Goal: Information Seeking & Learning: Learn about a topic

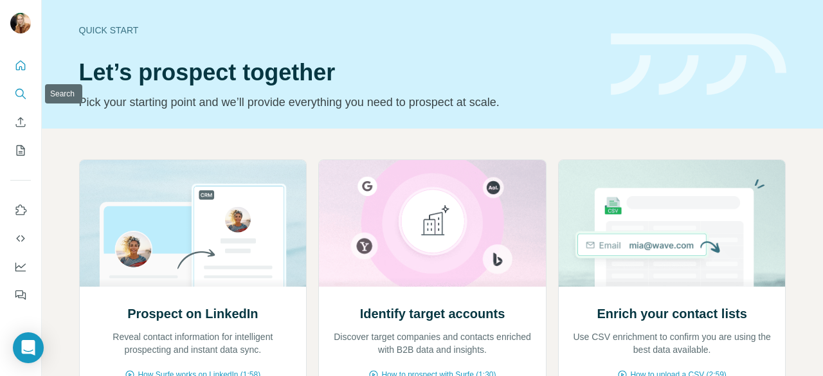
click at [20, 98] on icon "Search" at bounding box center [20, 93] width 13 height 13
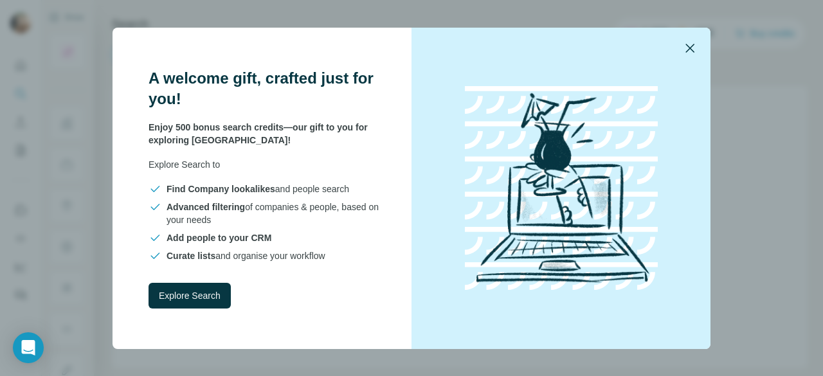
click at [687, 55] on icon "button" at bounding box center [689, 47] width 15 height 15
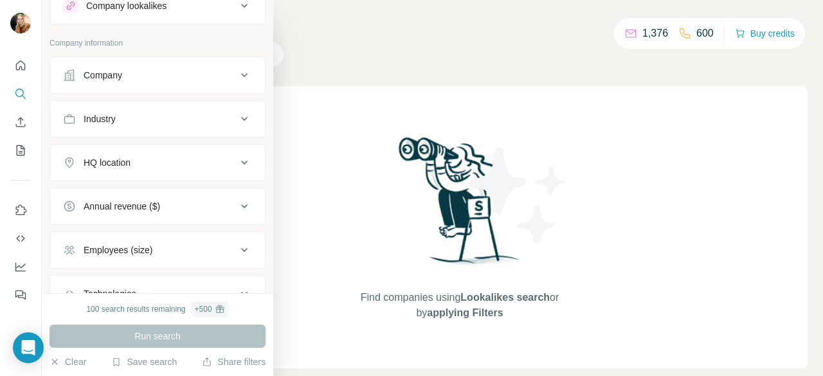
scroll to position [33, 0]
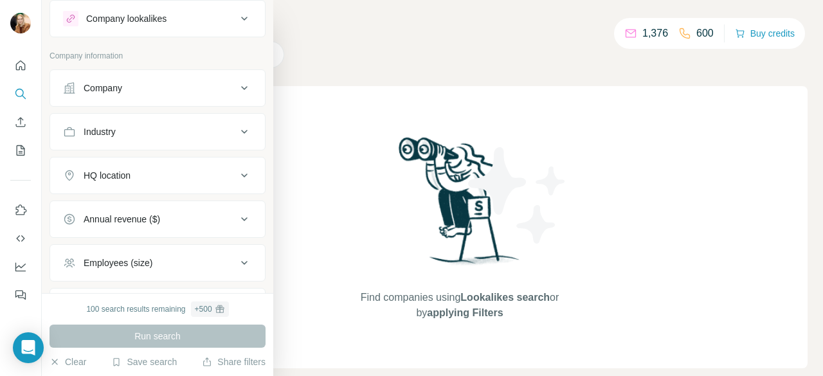
click at [237, 89] on icon at bounding box center [244, 87] width 15 height 15
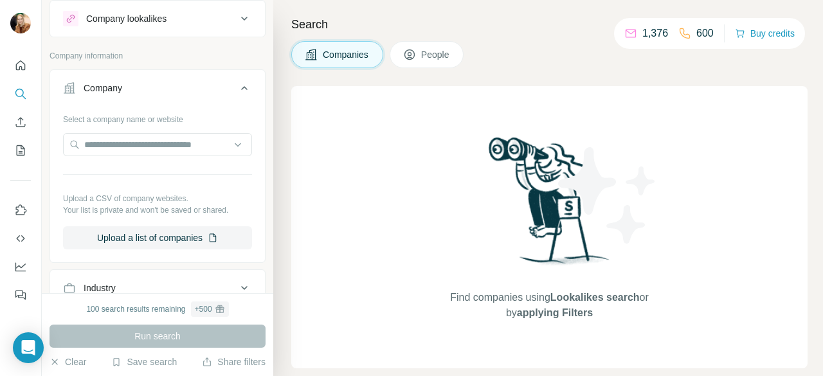
click at [237, 89] on icon at bounding box center [244, 87] width 15 height 15
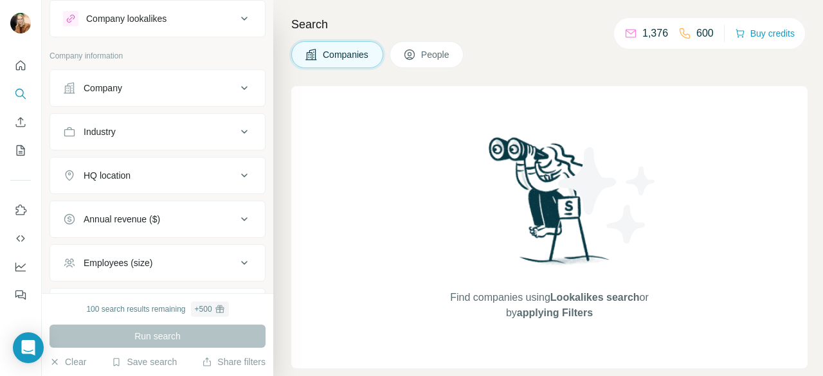
click at [237, 177] on icon at bounding box center [244, 175] width 15 height 15
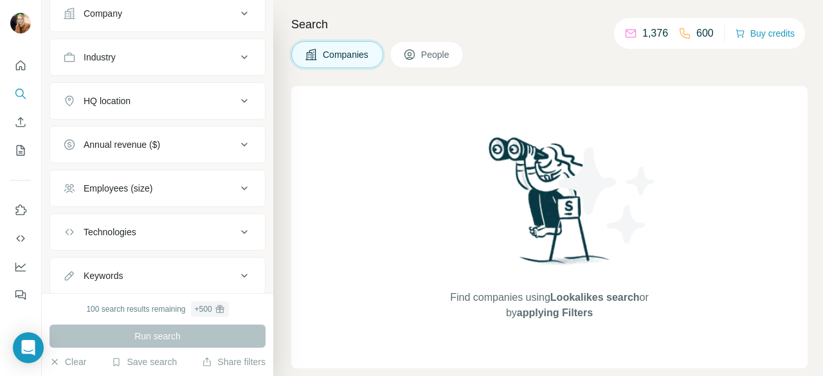
scroll to position [0, 0]
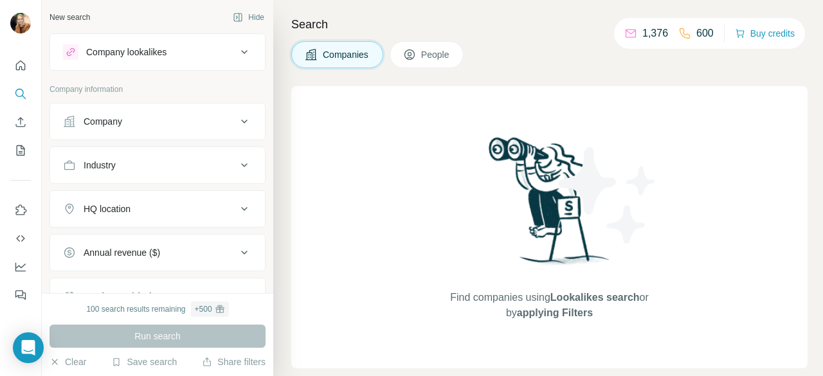
click at [222, 51] on div "Company lookalikes" at bounding box center [150, 51] width 174 height 15
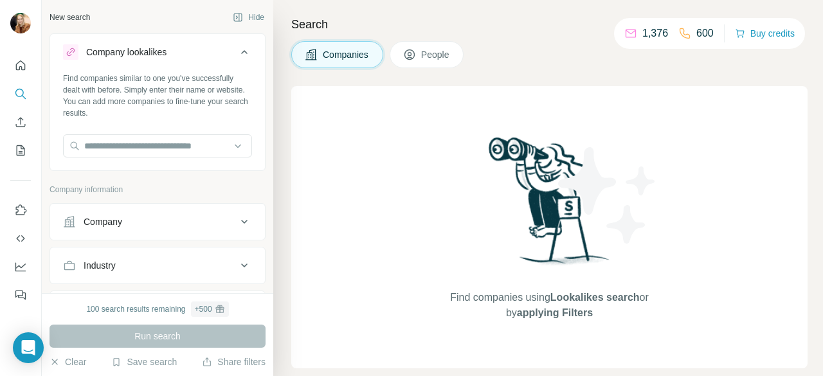
click at [222, 51] on div "Company lookalikes" at bounding box center [150, 51] width 174 height 15
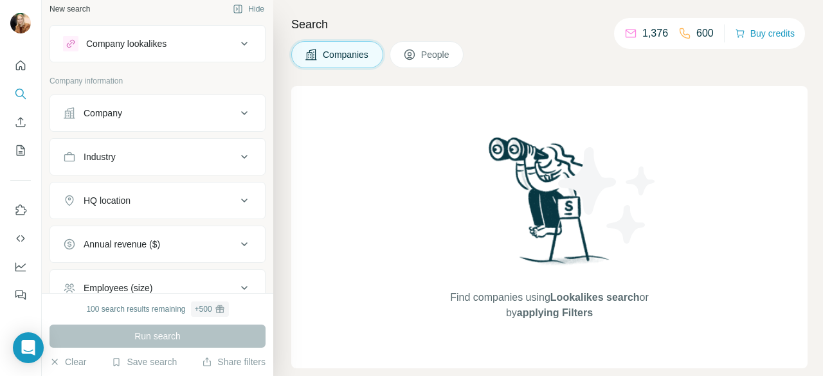
scroll to position [4, 0]
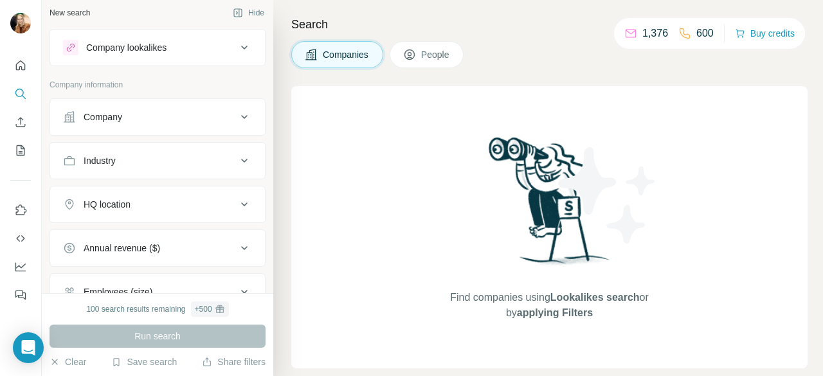
click at [237, 112] on icon at bounding box center [244, 116] width 15 height 15
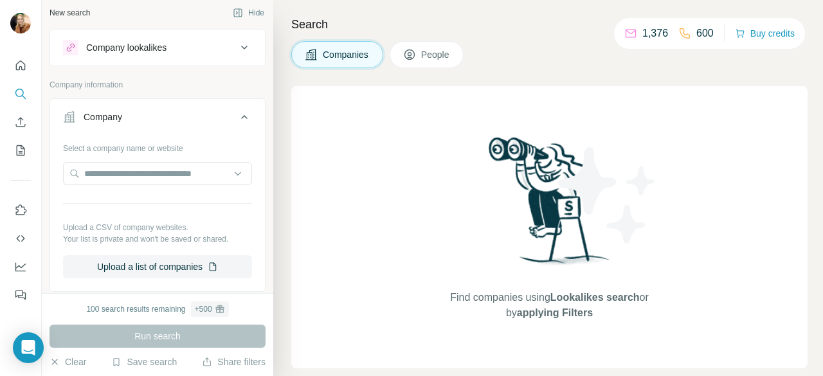
click at [237, 112] on icon at bounding box center [244, 116] width 15 height 15
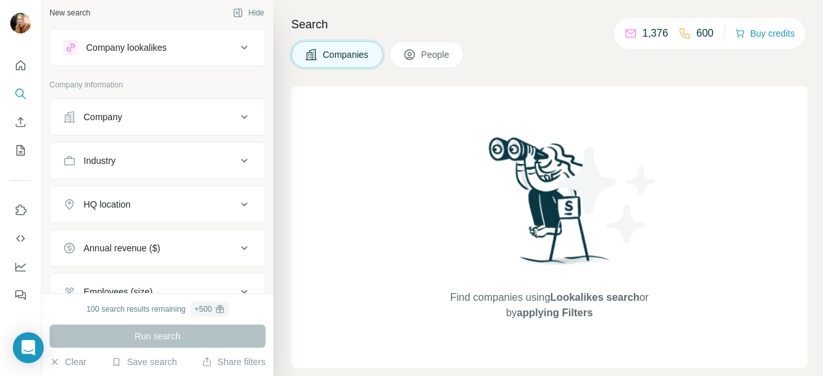
click at [237, 205] on icon at bounding box center [244, 204] width 15 height 15
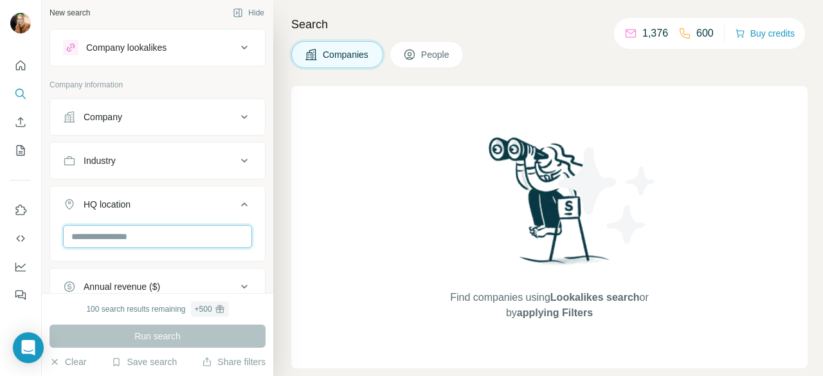
click at [195, 229] on input "text" at bounding box center [157, 236] width 189 height 23
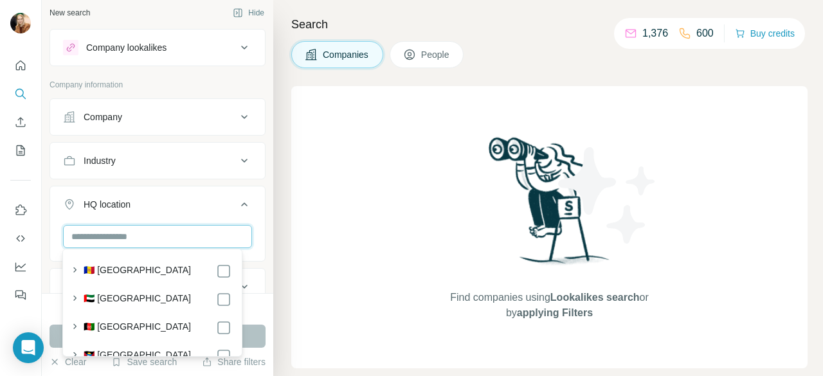
type input "*"
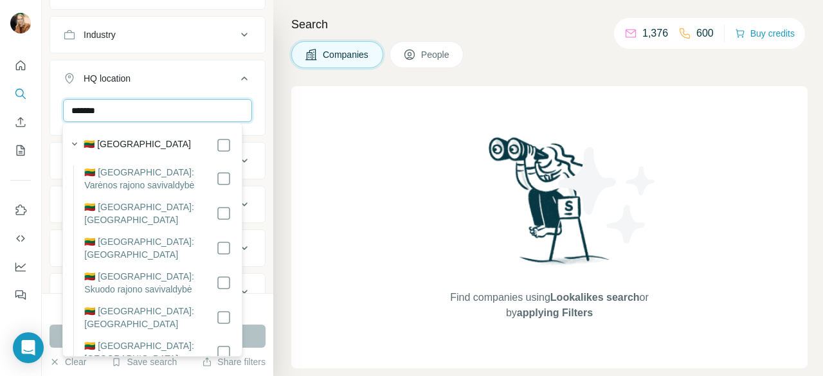
scroll to position [132, 0]
type input "*******"
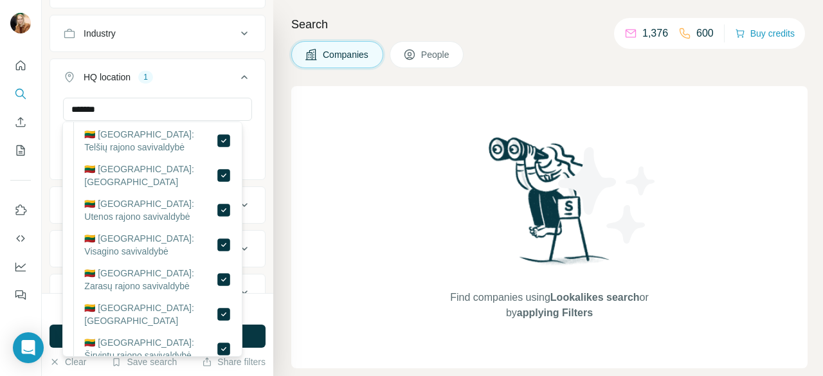
scroll to position [882, 0]
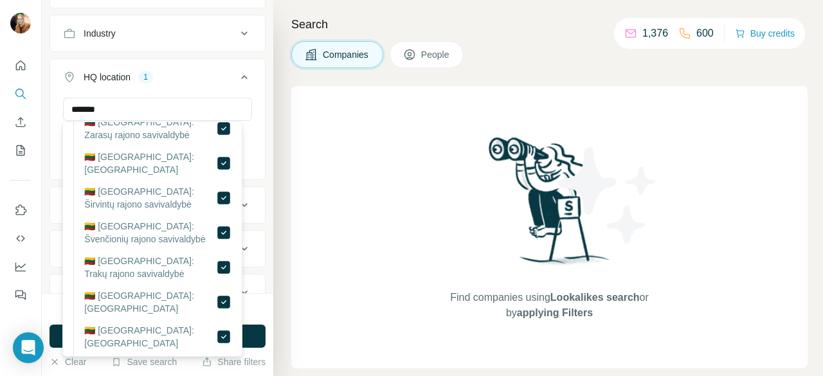
click at [175, 71] on div "HQ location 1" at bounding box center [150, 77] width 174 height 13
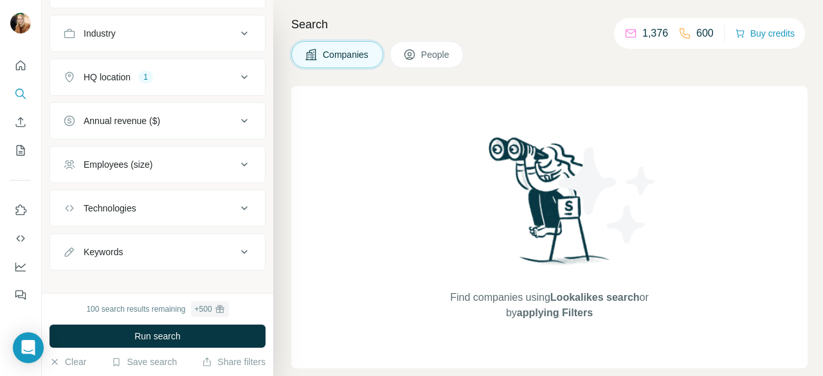
click at [237, 72] on icon at bounding box center [244, 76] width 15 height 15
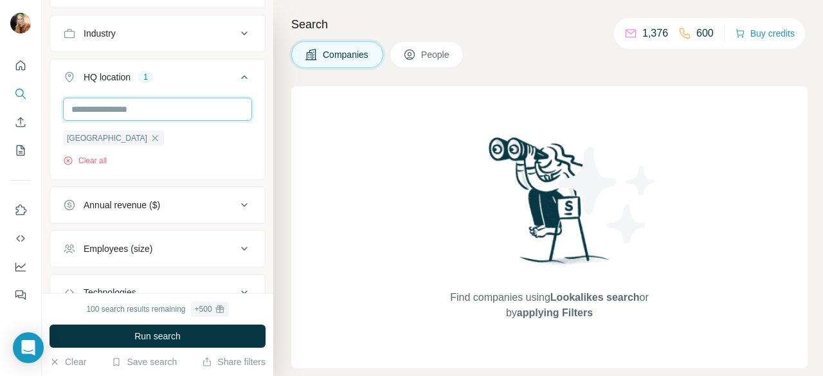
click at [168, 107] on input "text" at bounding box center [157, 109] width 189 height 23
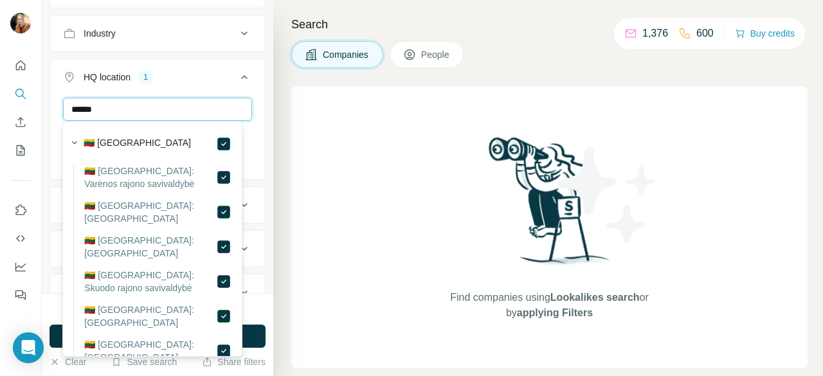
type input "*******"
click at [237, 75] on icon at bounding box center [244, 76] width 15 height 15
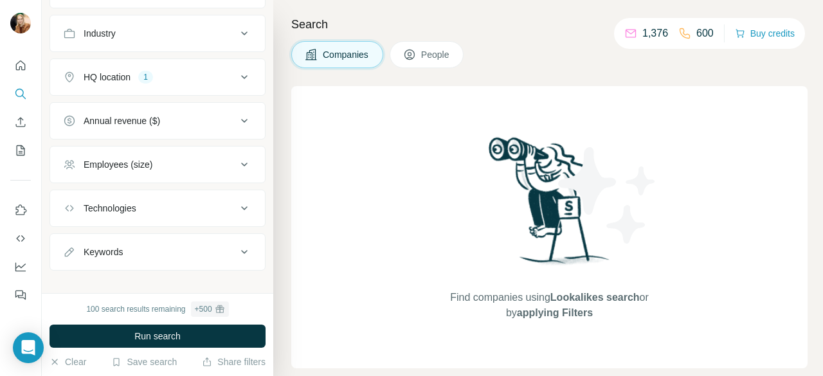
click at [241, 206] on icon at bounding box center [244, 208] width 6 height 4
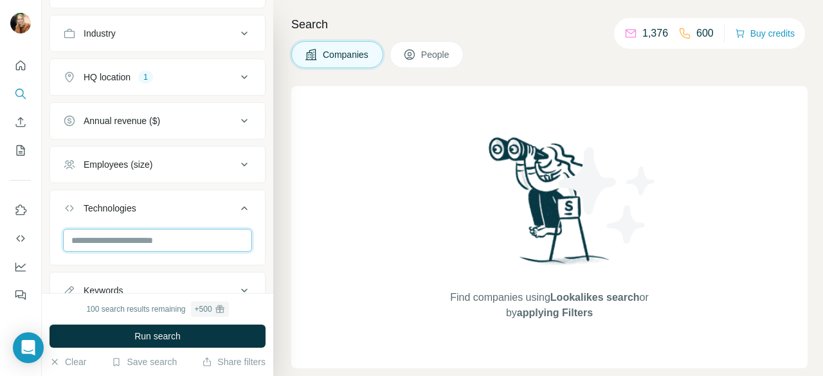
click at [149, 242] on input "text" at bounding box center [157, 240] width 189 height 23
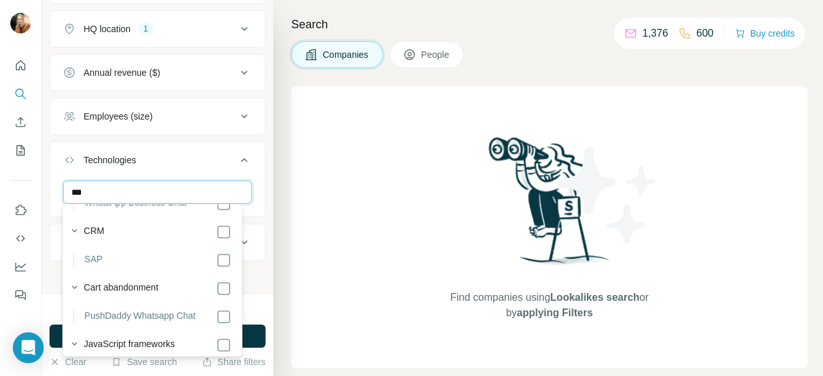
scroll to position [300, 0]
type input "***"
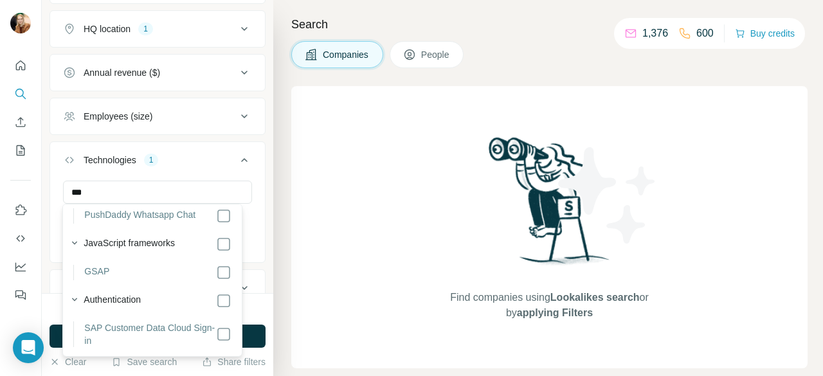
click at [257, 307] on div "100 search results remaining + 500" at bounding box center [157, 308] width 216 height 15
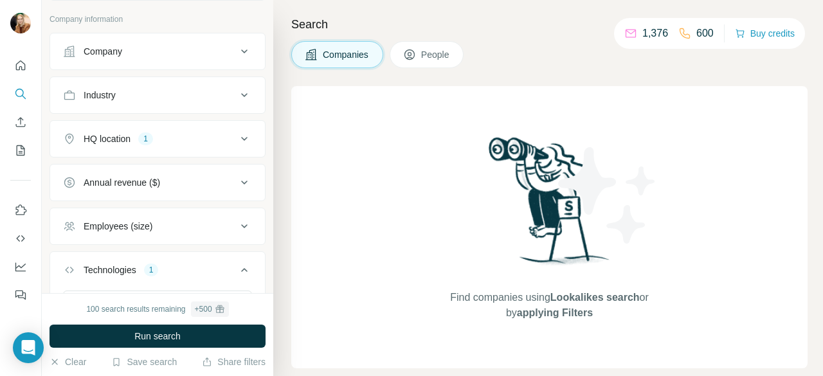
scroll to position [0, 0]
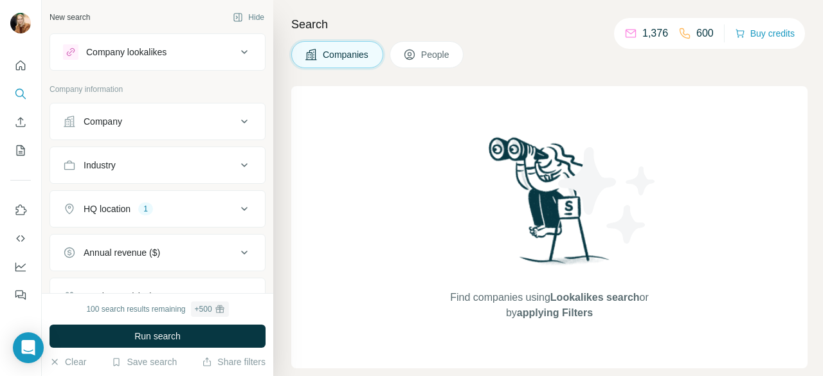
click at [237, 157] on icon at bounding box center [244, 164] width 15 height 15
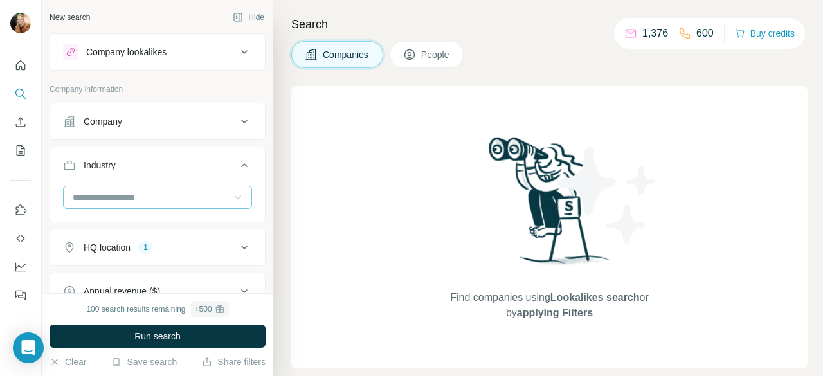
click at [232, 192] on icon at bounding box center [237, 197] width 13 height 13
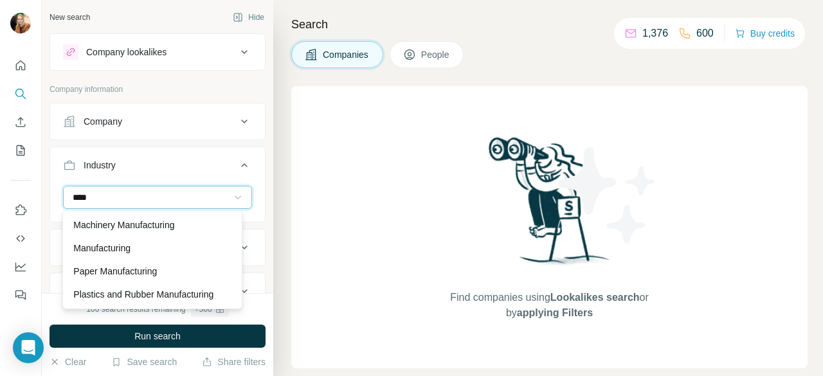
scroll to position [36, 0]
type input "******"
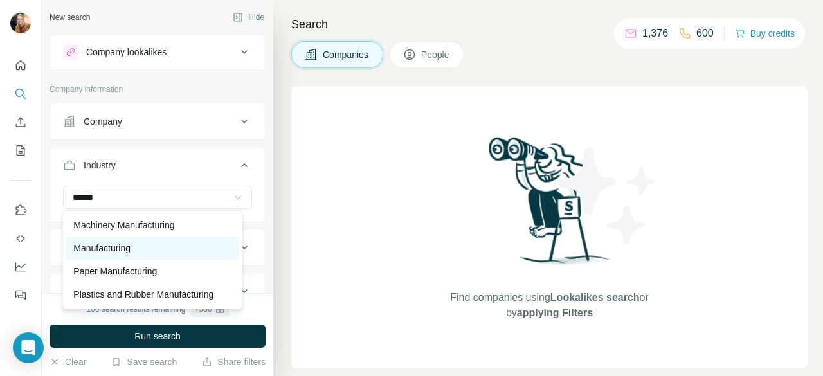
click at [135, 242] on div "Manufacturing" at bounding box center [151, 248] width 157 height 13
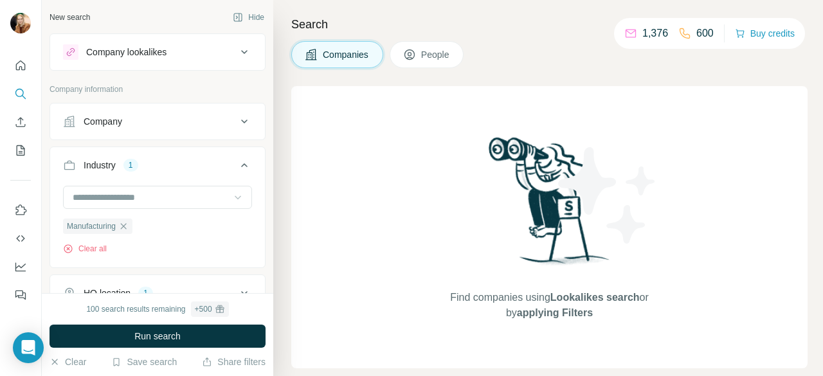
click at [237, 122] on icon at bounding box center [244, 121] width 15 height 15
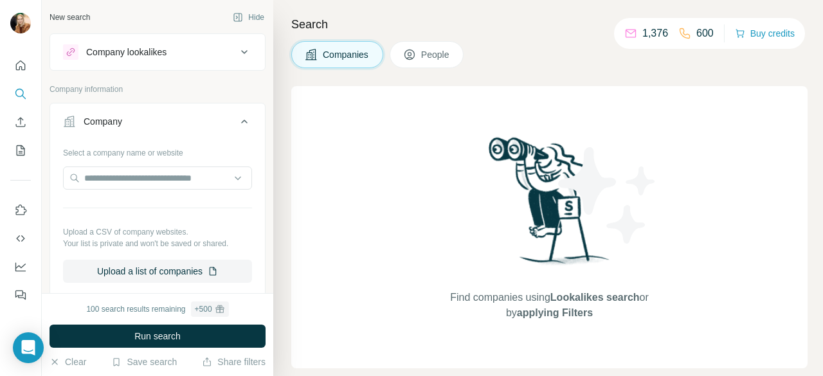
click at [237, 122] on icon at bounding box center [244, 121] width 15 height 15
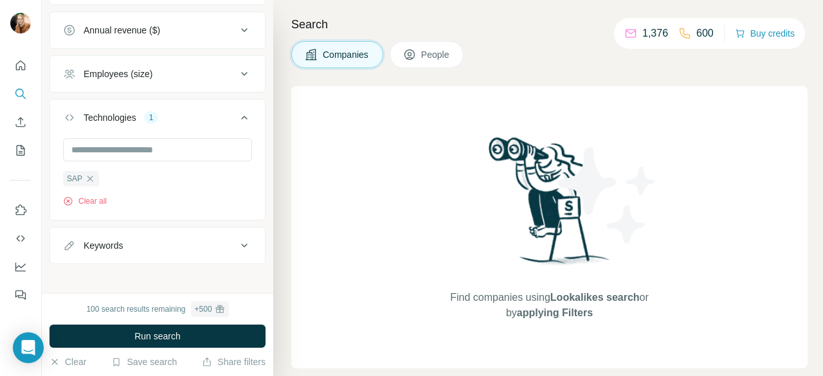
scroll to position [310, 0]
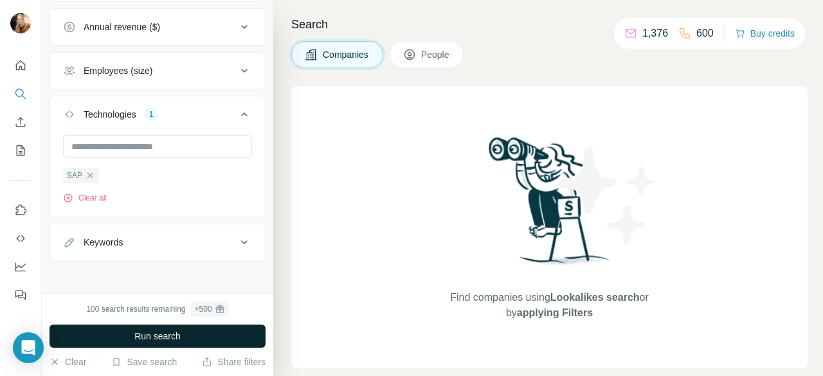
click at [157, 332] on span "Run search" at bounding box center [157, 336] width 46 height 13
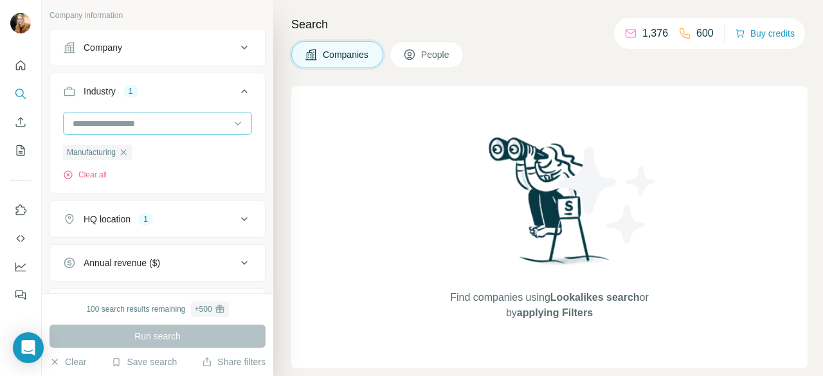
scroll to position [73, 0]
click at [126, 152] on icon "button" at bounding box center [123, 153] width 10 height 10
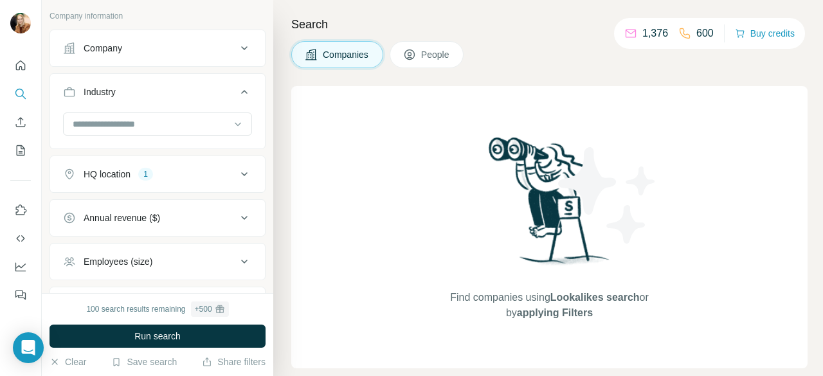
click at [175, 348] on button "Run search" at bounding box center [157, 336] width 216 height 23
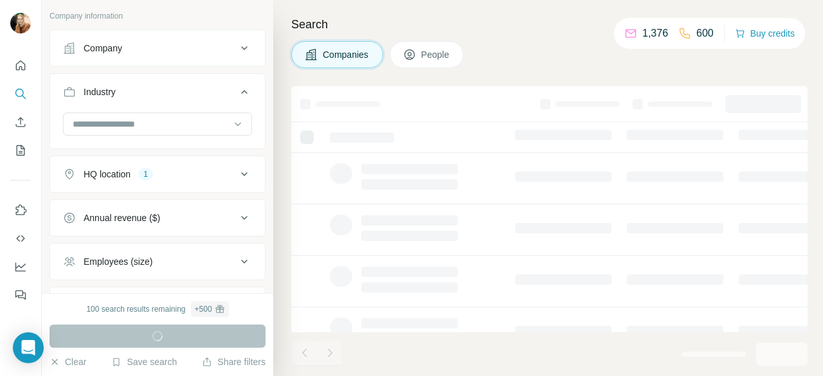
click at [178, 336] on div "Run search" at bounding box center [157, 336] width 216 height 23
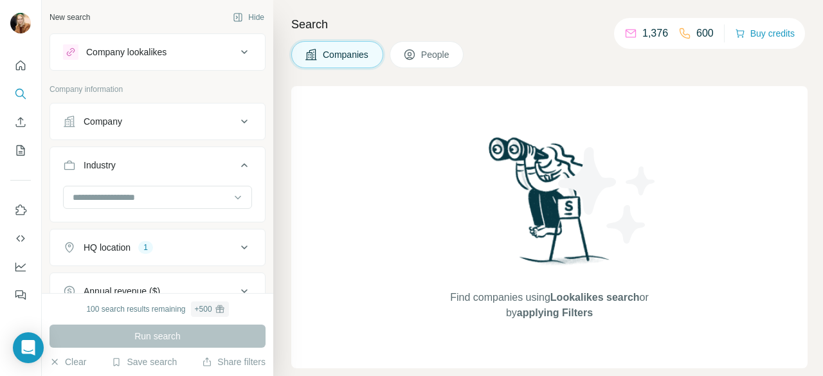
click at [237, 49] on icon at bounding box center [244, 51] width 15 height 15
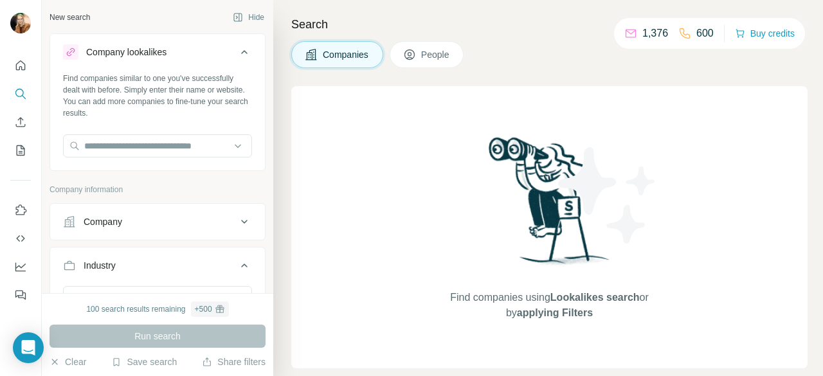
click at [237, 49] on icon at bounding box center [244, 51] width 15 height 15
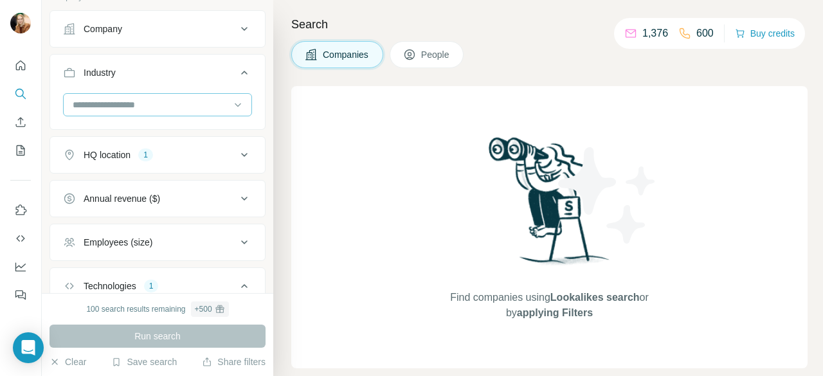
scroll to position [99, 0]
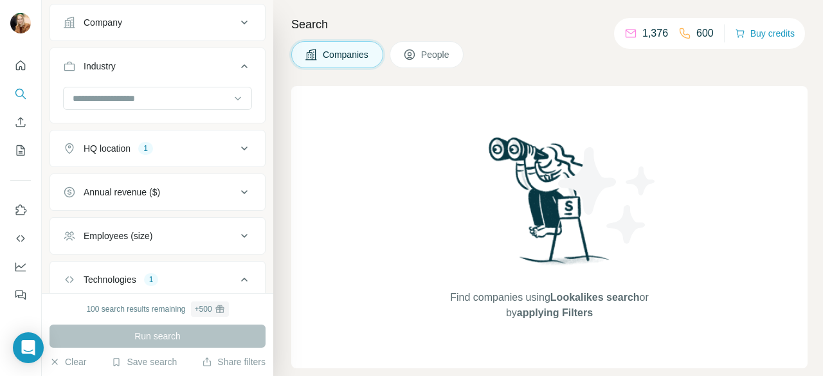
click at [237, 150] on icon at bounding box center [244, 148] width 15 height 15
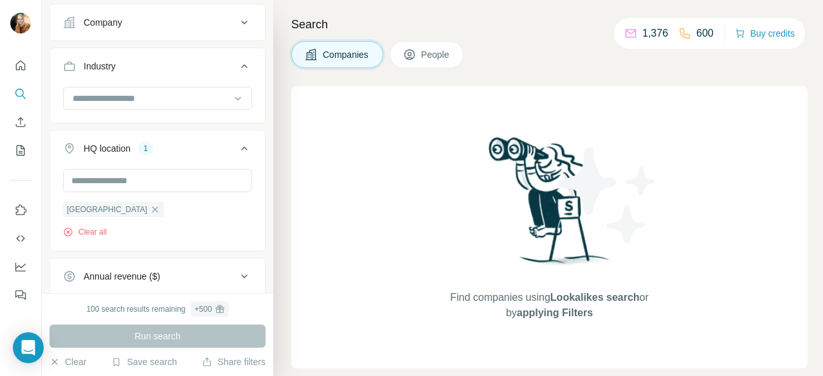
click at [237, 150] on icon at bounding box center [244, 148] width 15 height 15
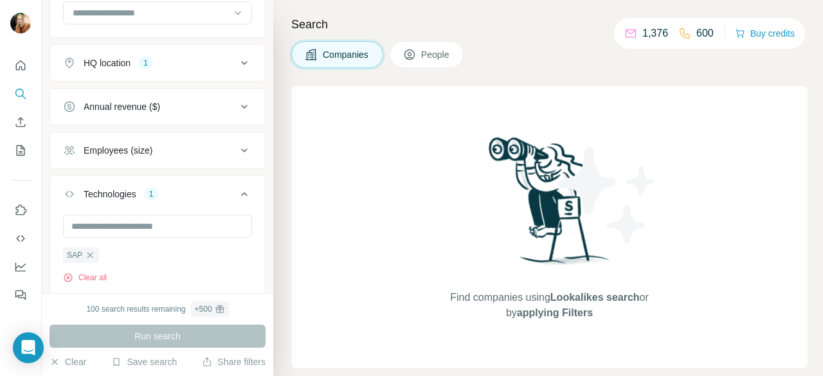
scroll to position [249, 0]
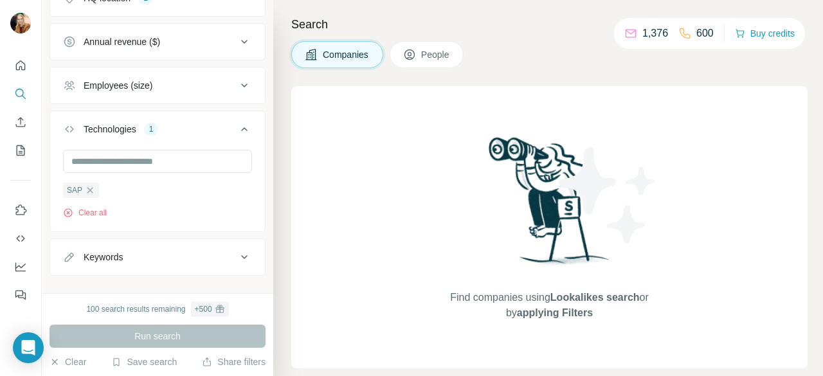
click at [429, 53] on span "People" at bounding box center [436, 54] width 30 height 13
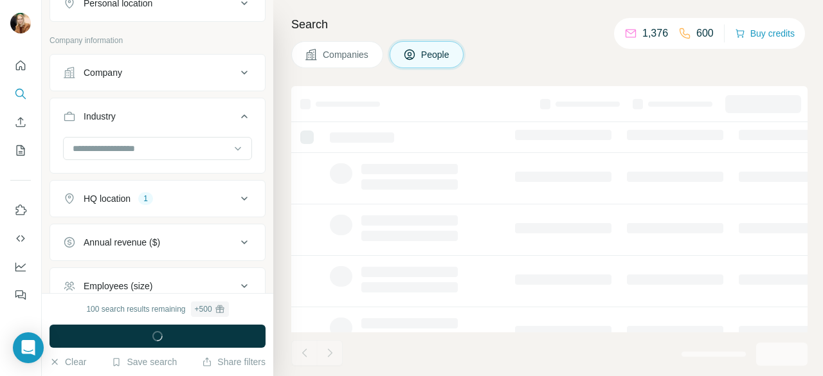
scroll to position [448, 0]
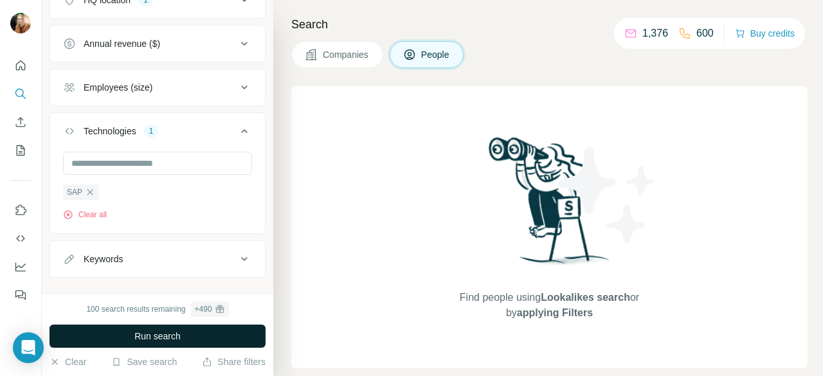
click at [208, 333] on button "Run search" at bounding box center [157, 336] width 216 height 23
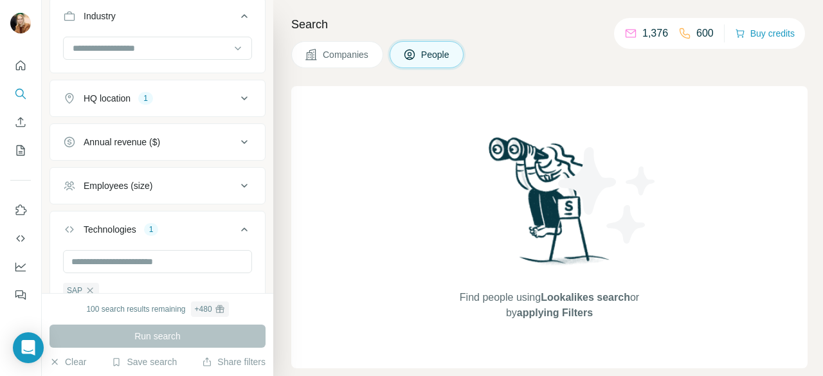
scroll to position [341, 0]
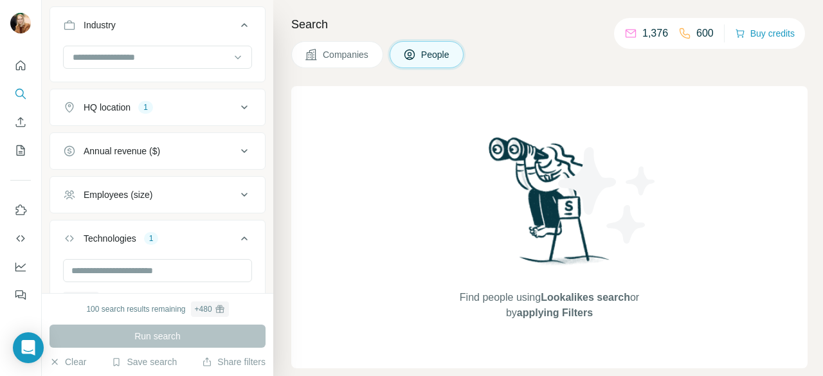
click at [338, 66] on button "Companies" at bounding box center [337, 54] width 92 height 27
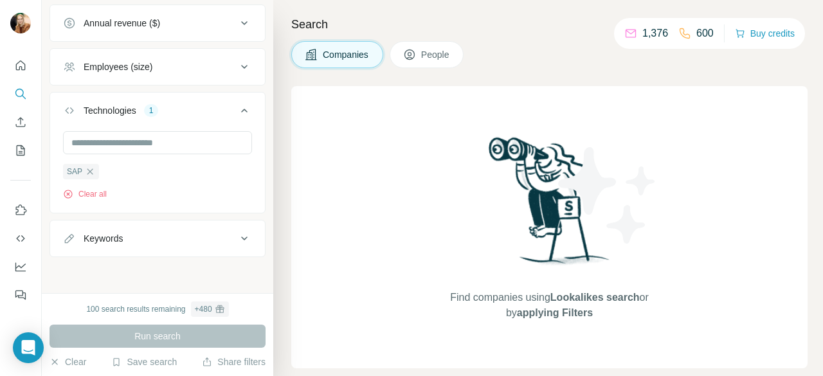
scroll to position [141, 0]
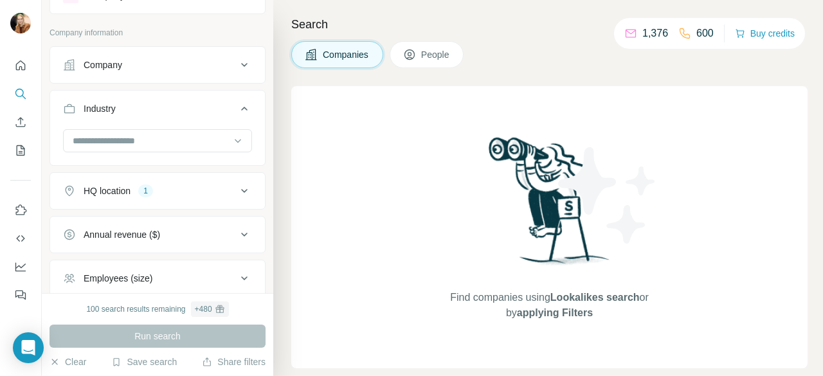
scroll to position [42, 0]
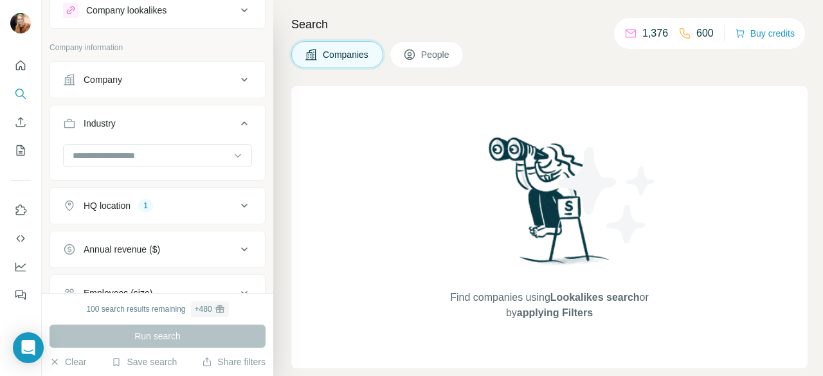
click at [237, 206] on icon at bounding box center [244, 205] width 15 height 15
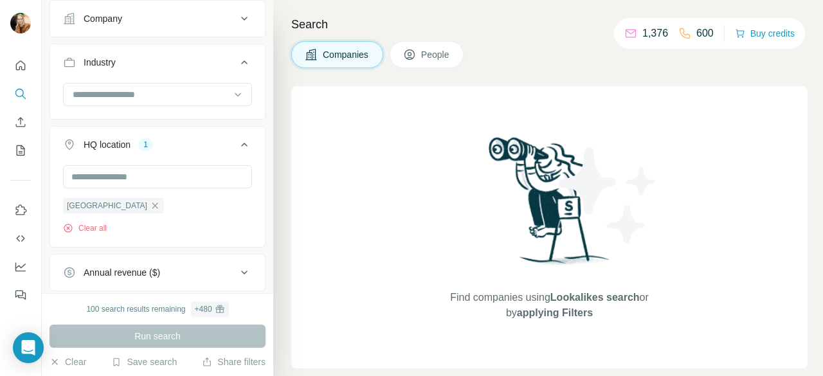
scroll to position [103, 0]
click at [150, 204] on icon "button" at bounding box center [155, 205] width 10 height 10
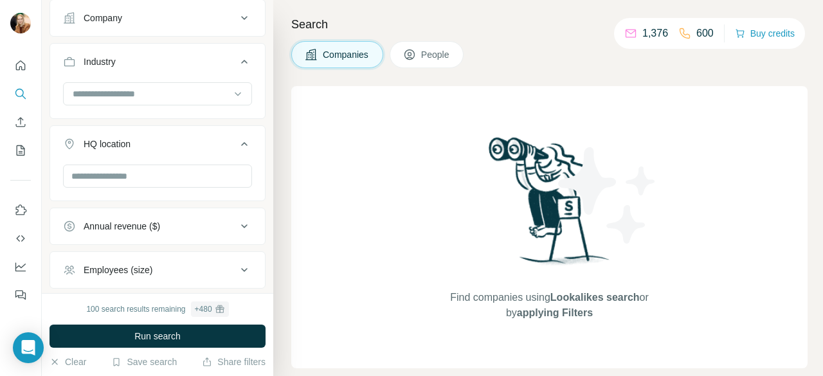
scroll to position [238, 0]
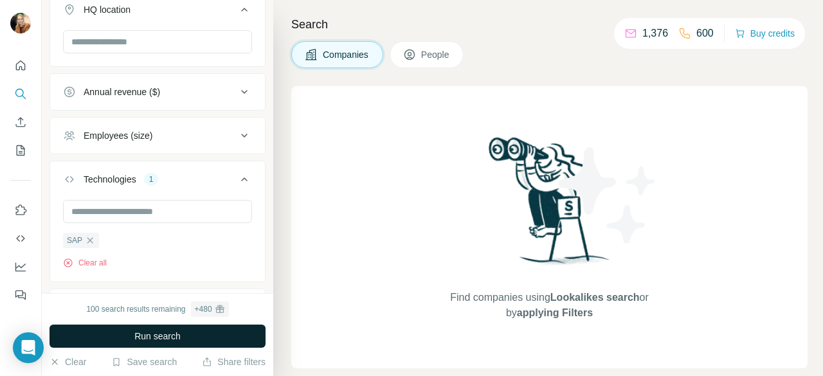
click at [177, 329] on button "Run search" at bounding box center [157, 336] width 216 height 23
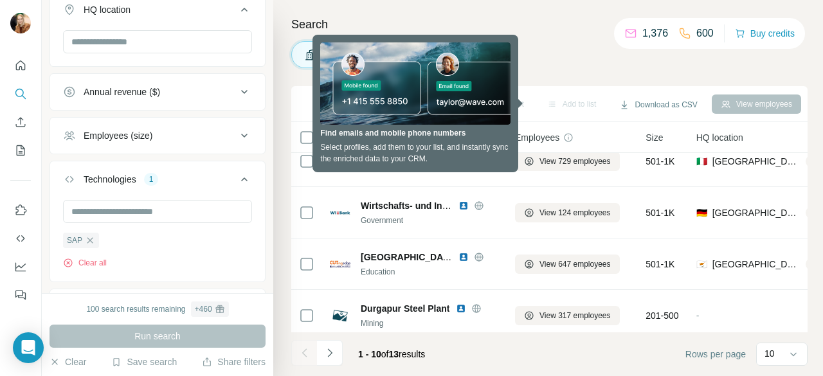
scroll to position [0, 0]
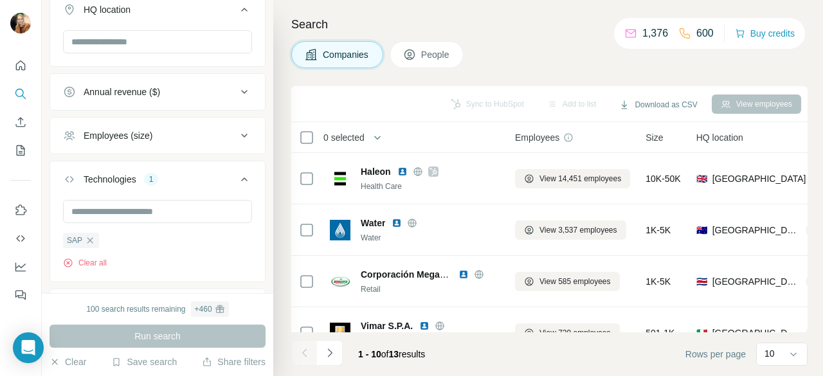
click at [430, 49] on span "People" at bounding box center [436, 54] width 30 height 13
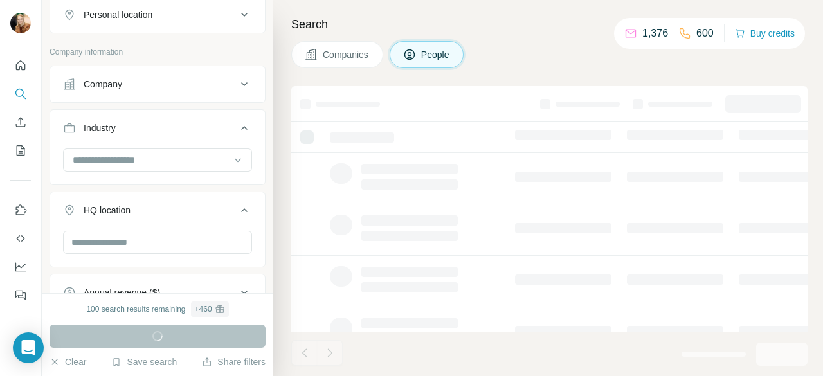
scroll to position [436, 0]
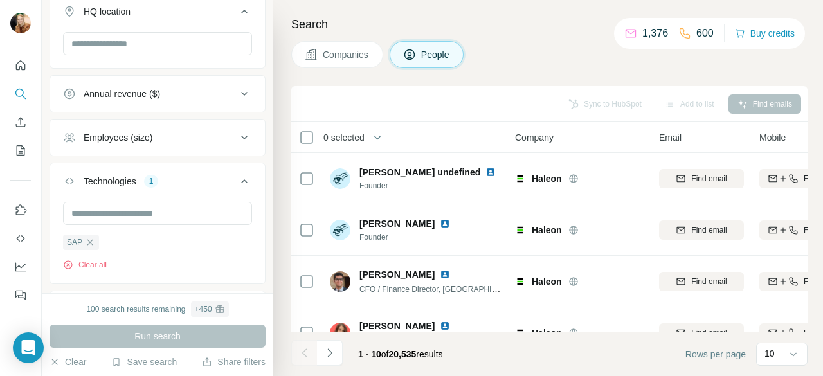
click at [334, 43] on button "Companies" at bounding box center [337, 54] width 92 height 27
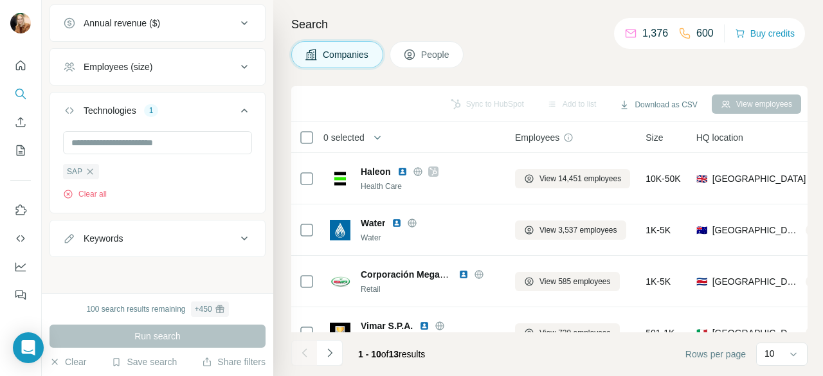
scroll to position [238, 0]
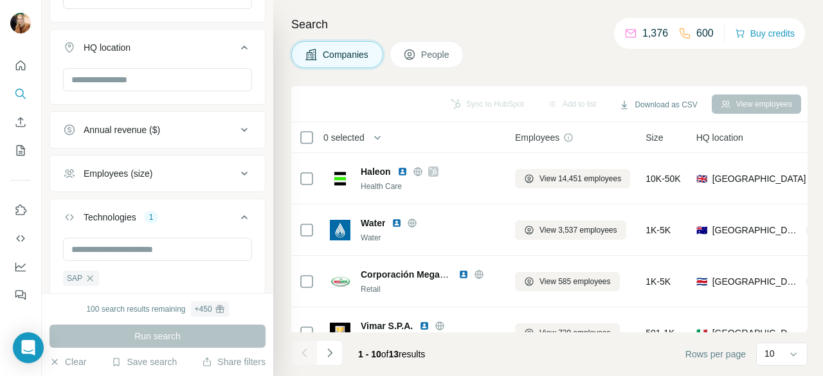
scroll to position [199, 0]
click at [241, 217] on icon at bounding box center [244, 219] width 6 height 4
click at [237, 215] on icon at bounding box center [244, 218] width 15 height 15
click at [212, 171] on div "Employees (size)" at bounding box center [150, 174] width 174 height 13
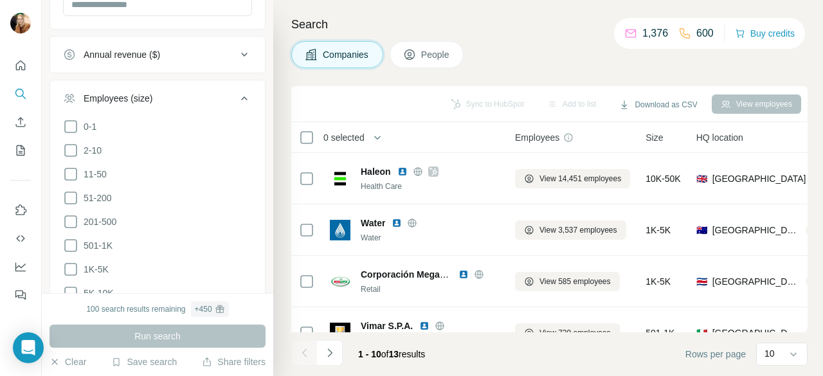
scroll to position [282, 0]
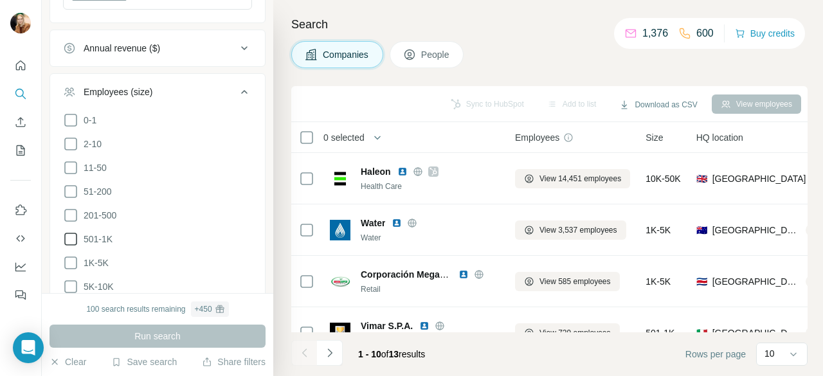
click at [69, 240] on icon at bounding box center [70, 238] width 15 height 15
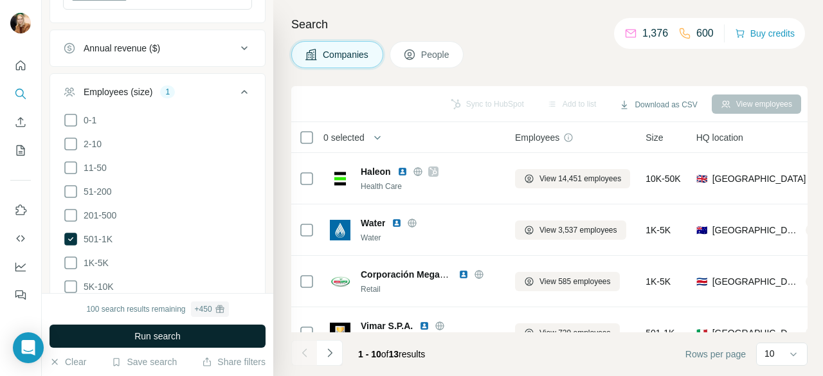
click at [166, 336] on span "Run search" at bounding box center [157, 336] width 46 height 13
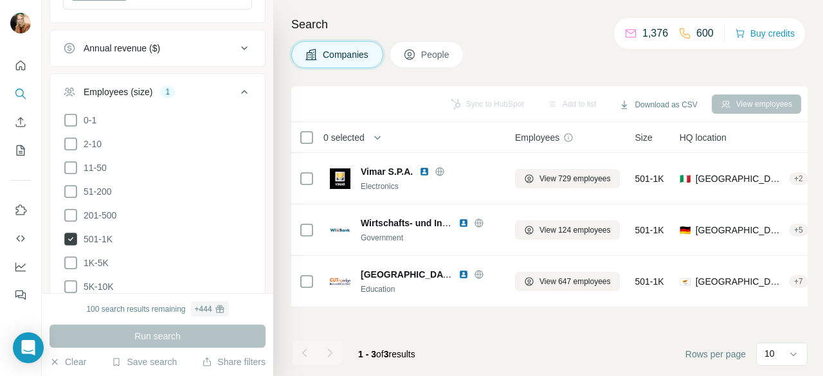
click at [72, 238] on icon at bounding box center [70, 239] width 13 height 13
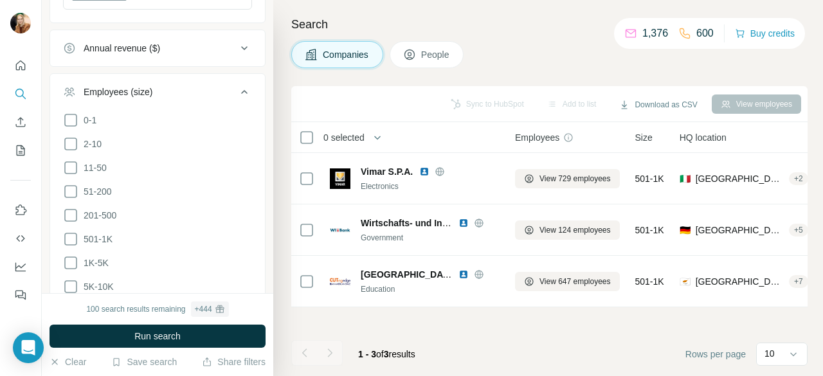
click at [237, 84] on icon at bounding box center [244, 91] width 15 height 15
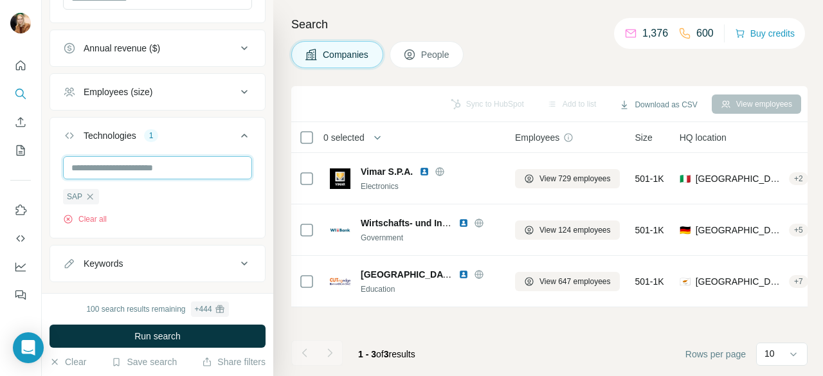
click at [138, 170] on input "text" at bounding box center [157, 167] width 189 height 23
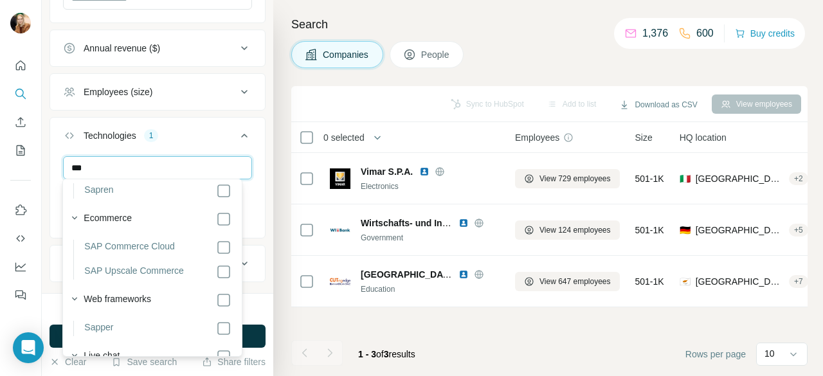
scroll to position [99, 0]
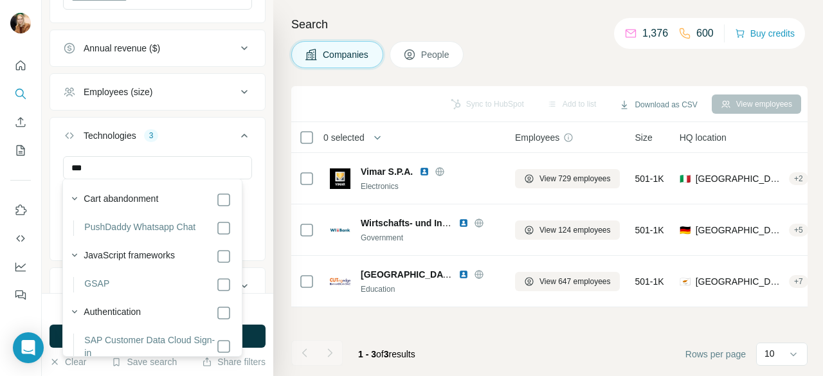
scroll to position [377, 0]
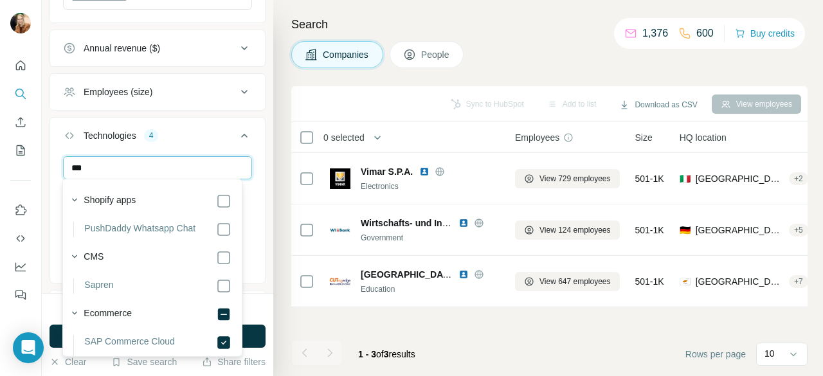
click at [123, 164] on input "***" at bounding box center [157, 167] width 189 height 23
type input "*"
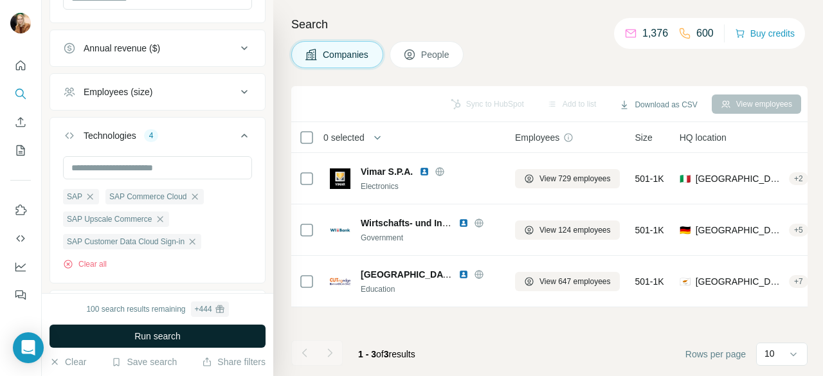
click at [248, 334] on button "Run search" at bounding box center [157, 336] width 216 height 23
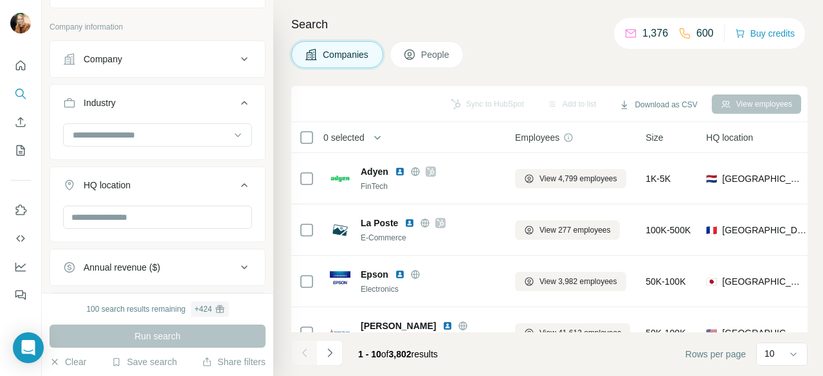
scroll to position [5, 0]
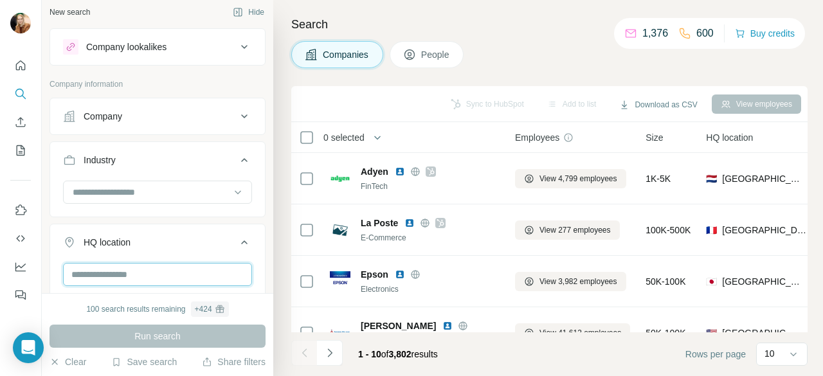
click at [165, 263] on input "text" at bounding box center [157, 274] width 189 height 23
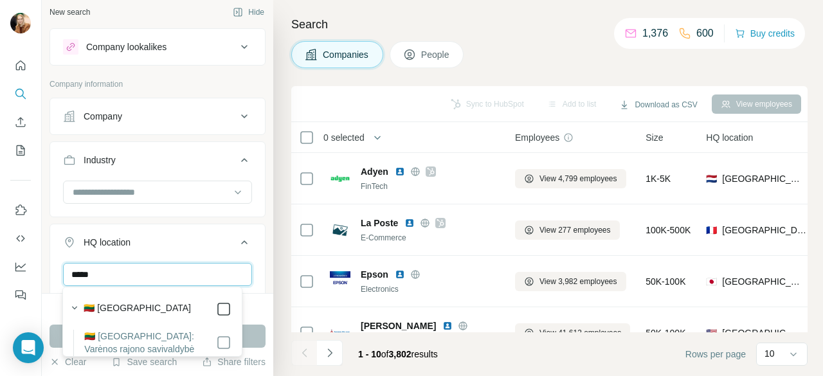
type input "*****"
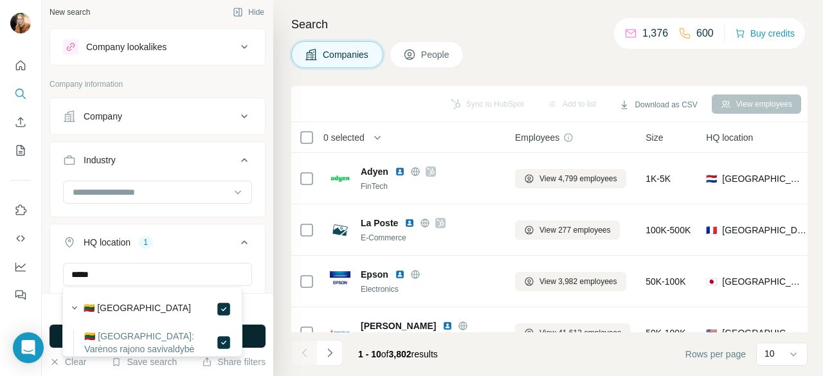
click at [258, 334] on button "Run search" at bounding box center [157, 336] width 216 height 23
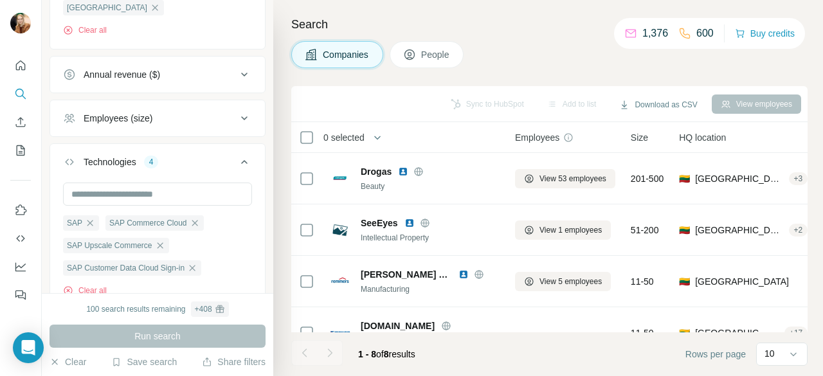
scroll to position [307, 0]
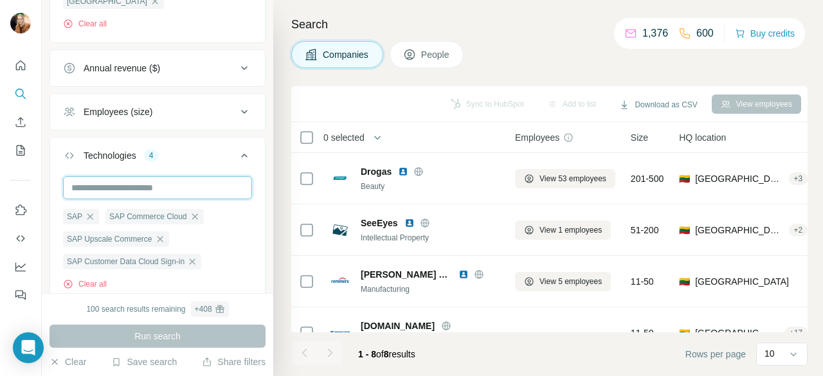
click at [140, 185] on input "text" at bounding box center [157, 187] width 189 height 23
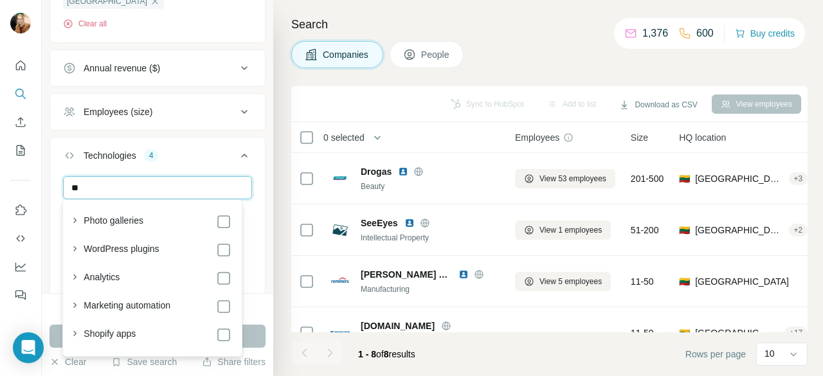
type input "*"
type input "***"
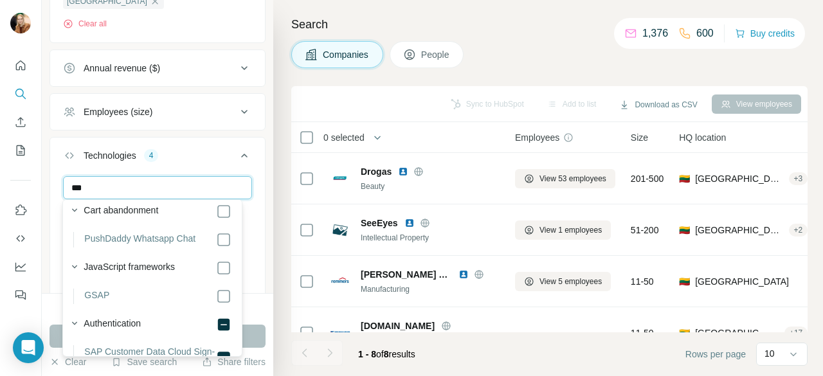
scroll to position [397, 0]
